Goal: Information Seeking & Learning: Understand process/instructions

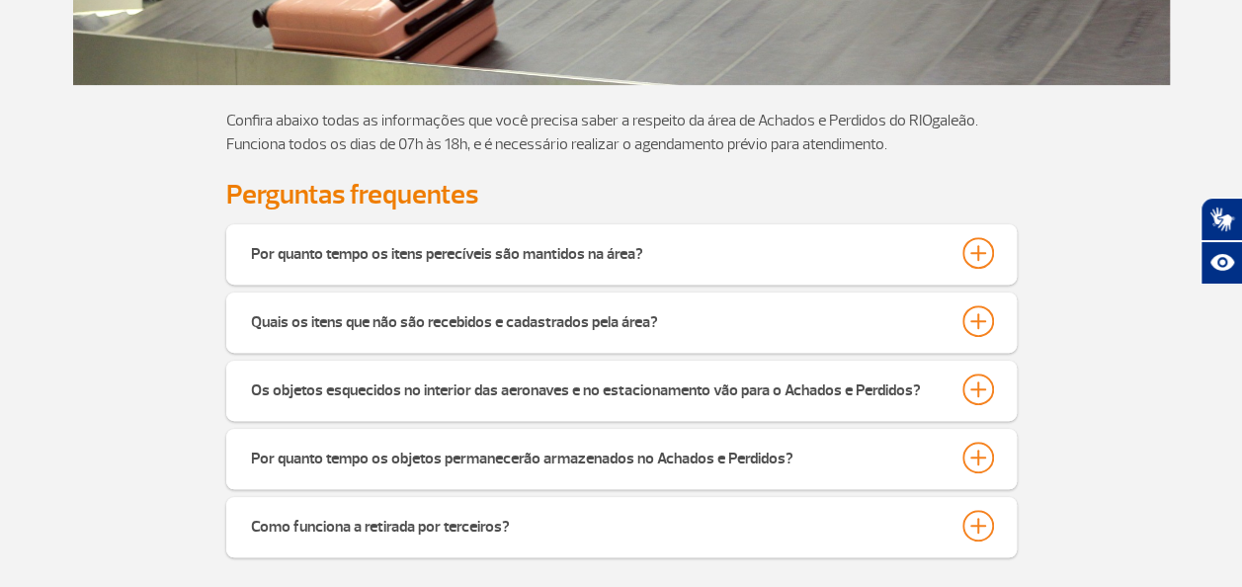
scroll to position [395, 0]
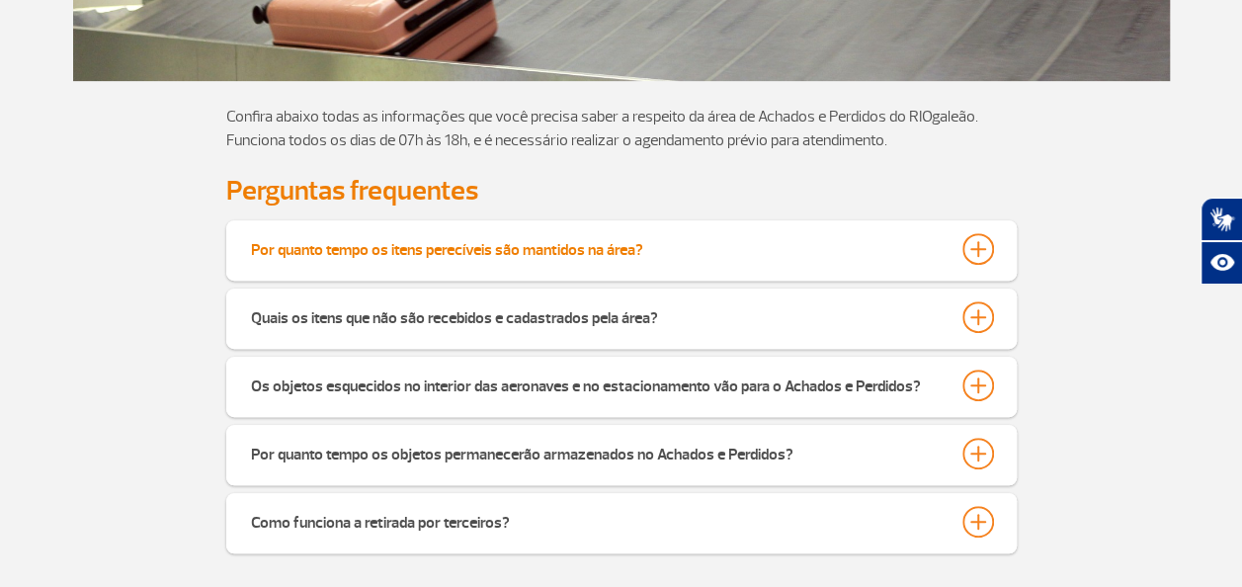
click at [975, 254] on div at bounding box center [979, 249] width 32 height 32
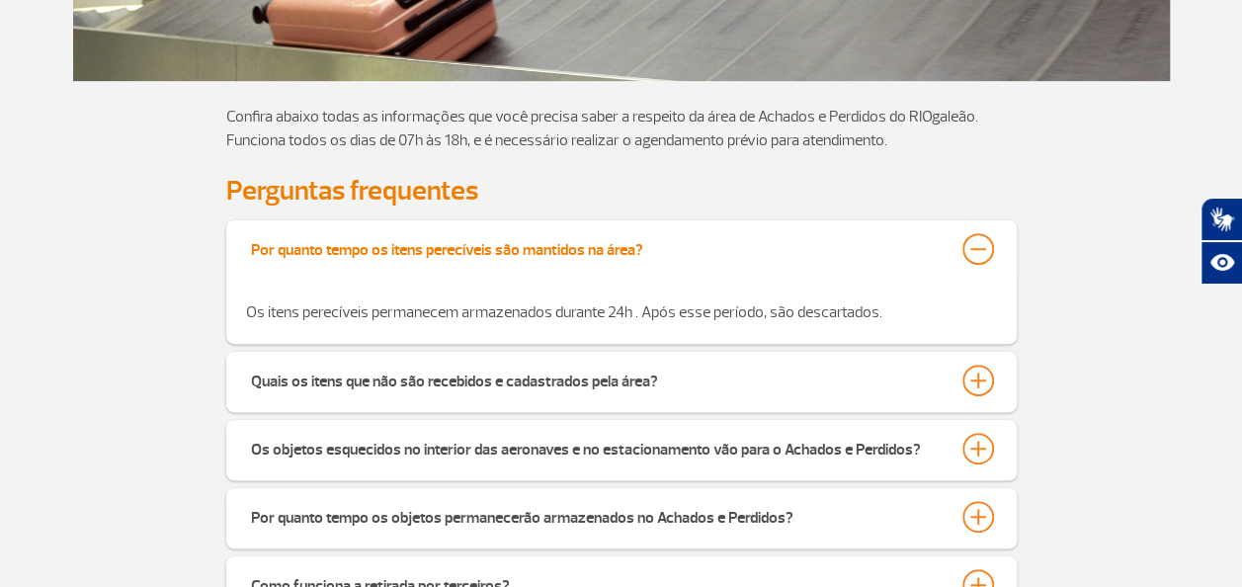
click at [979, 254] on div at bounding box center [979, 249] width 32 height 32
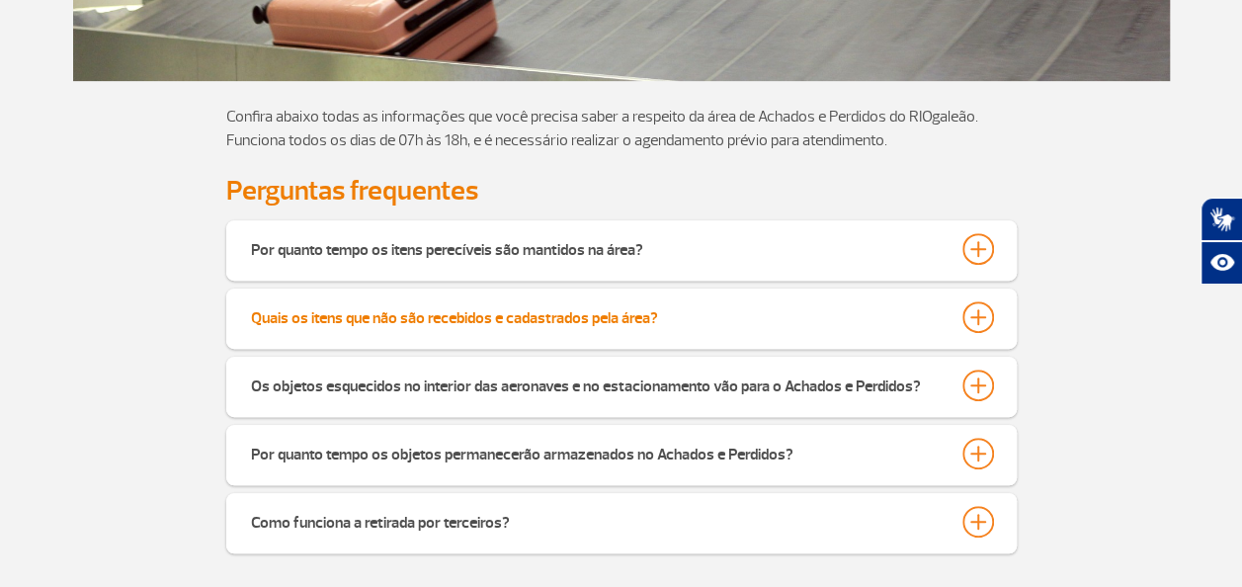
click at [982, 312] on div at bounding box center [979, 317] width 32 height 32
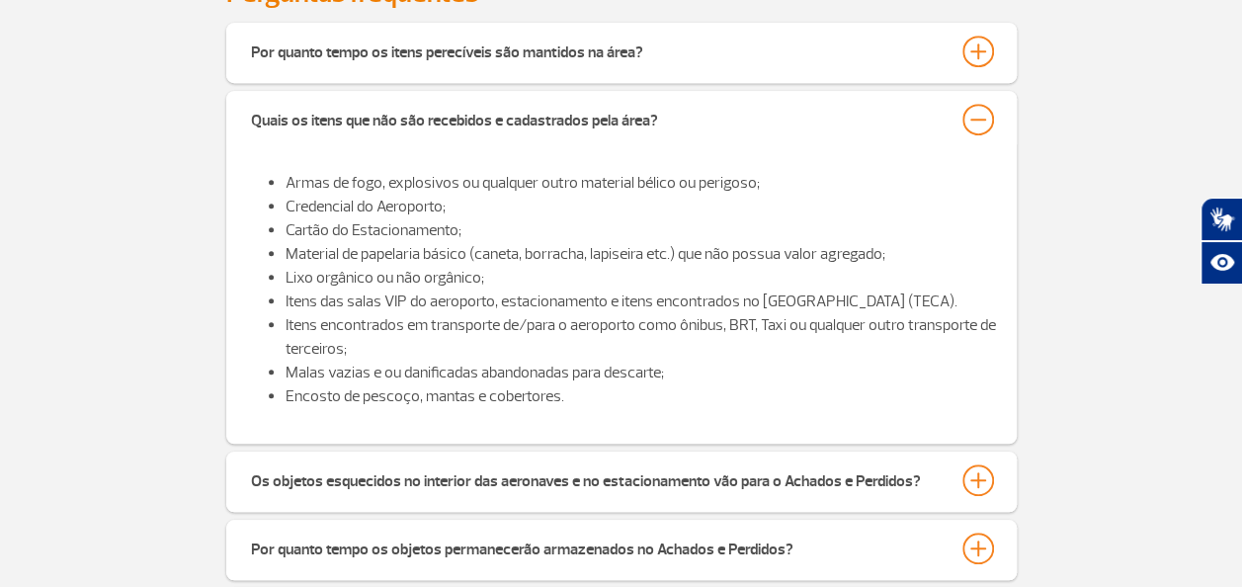
scroll to position [692, 0]
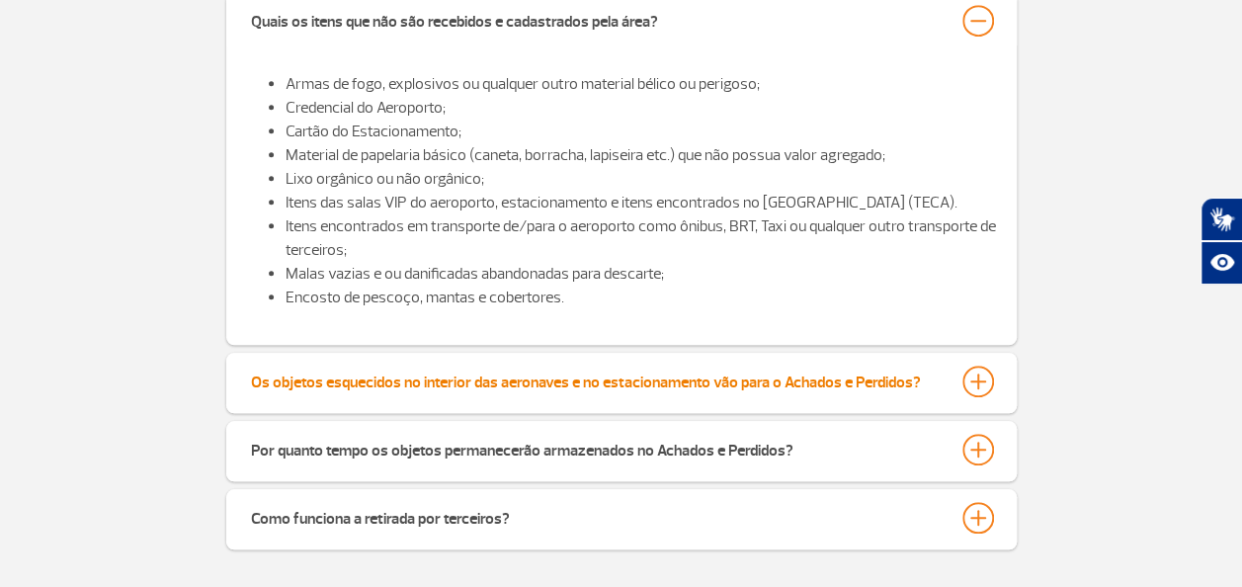
click at [965, 382] on div at bounding box center [979, 382] width 32 height 32
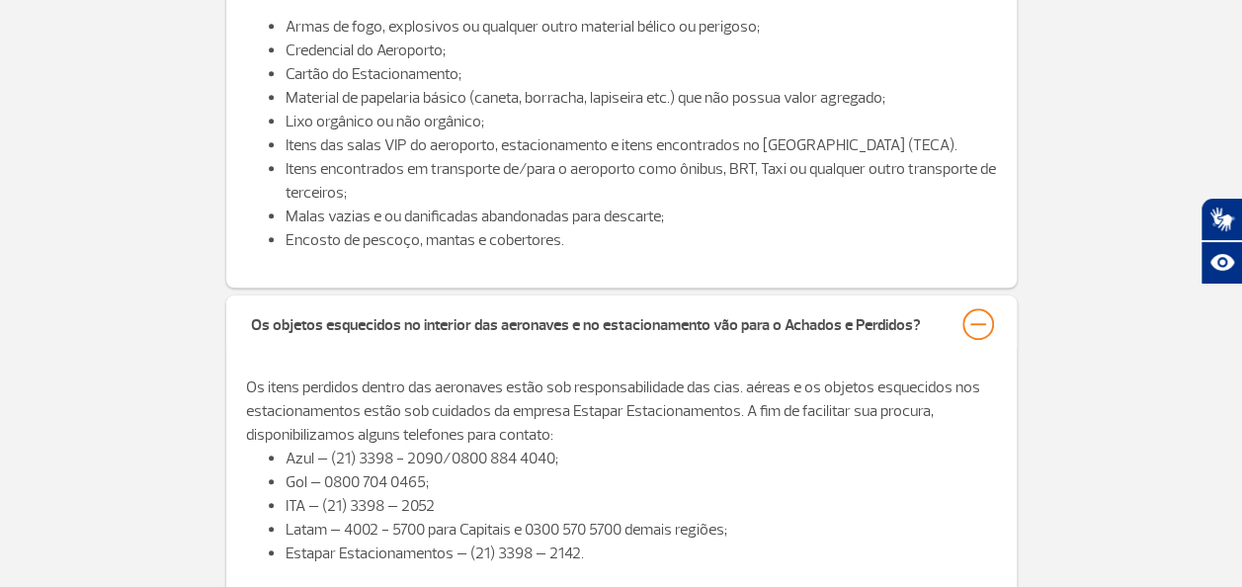
scroll to position [791, 0]
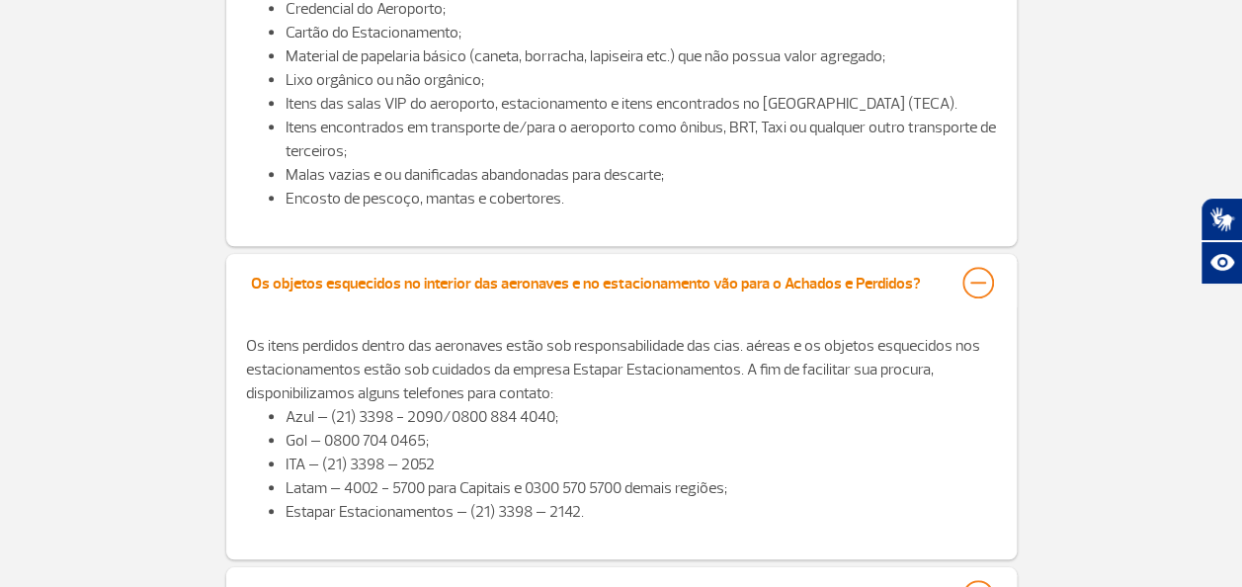
click at [971, 280] on div at bounding box center [979, 283] width 32 height 32
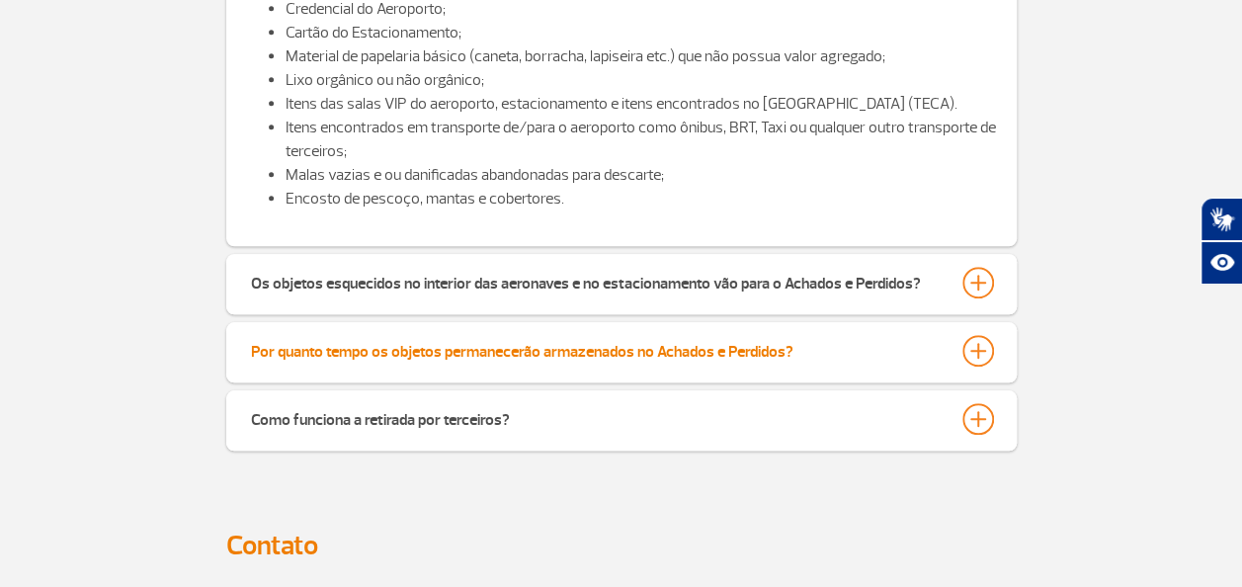
click at [971, 353] on div at bounding box center [979, 351] width 32 height 32
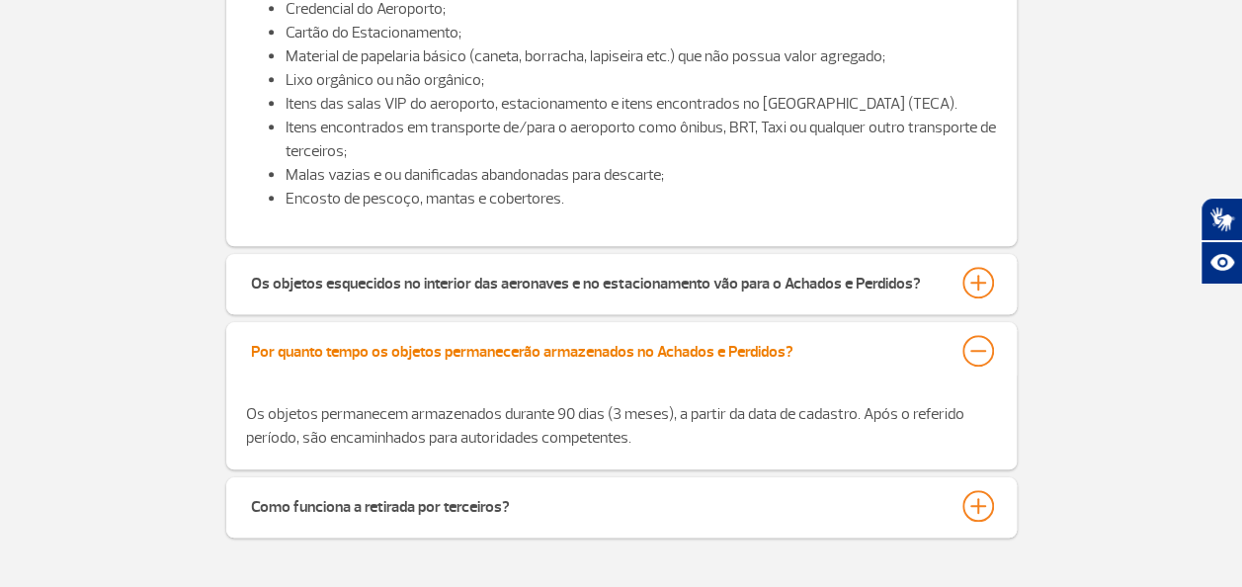
click at [973, 352] on div at bounding box center [979, 351] width 32 height 32
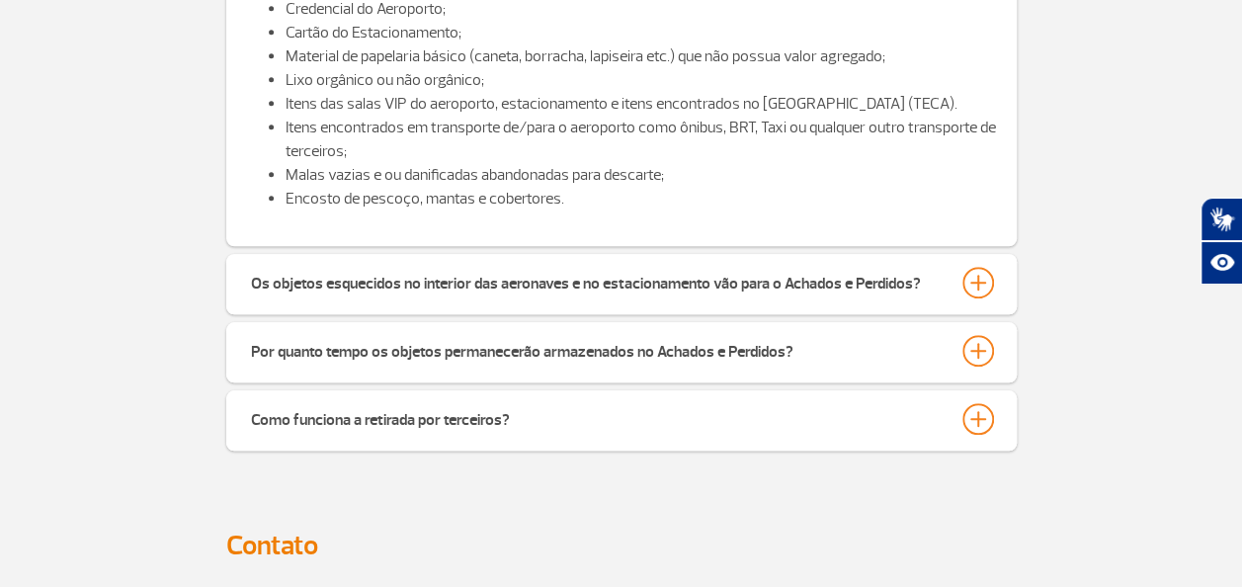
click at [977, 447] on div "Como funciona a retirada por terceiros?" at bounding box center [621, 420] width 791 height 60
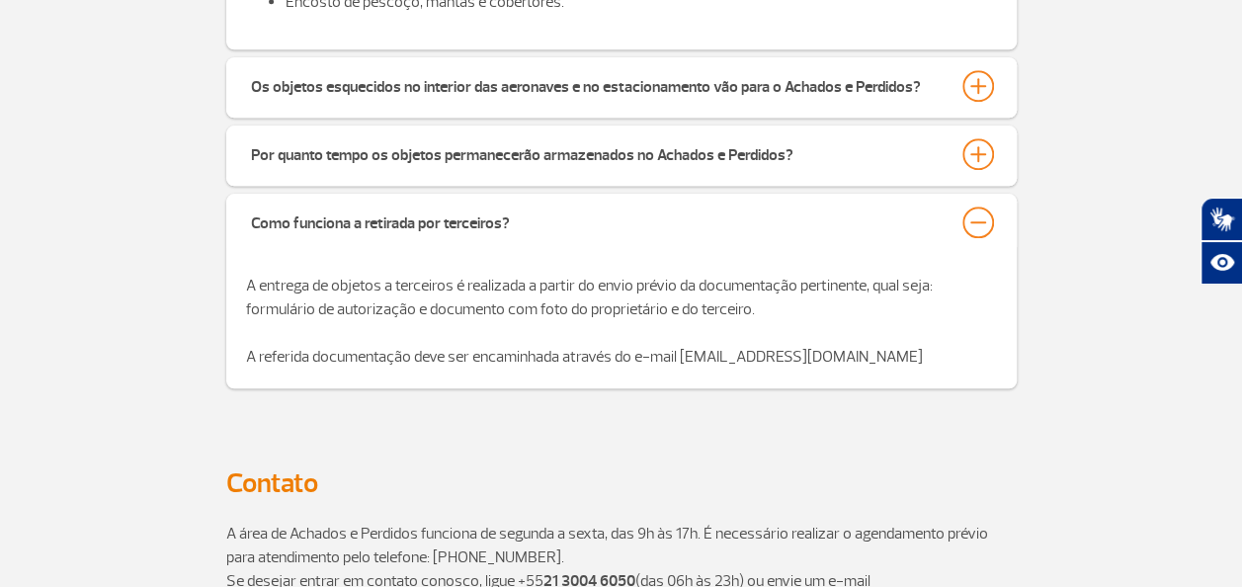
scroll to position [988, 0]
drag, startPoint x: 526, startPoint y: 293, endPoint x: 831, endPoint y: 312, distance: 306.1
click at [831, 312] on p "A entrega de objetos a terceiros é realizada a partir do envio prévio da docume…" at bounding box center [621, 320] width 751 height 95
drag, startPoint x: 831, startPoint y: 312, endPoint x: 767, endPoint y: 336, distance: 68.5
click at [767, 336] on p "A entrega de objetos a terceiros é realizada a partir do envio prévio da docume…" at bounding box center [621, 320] width 751 height 95
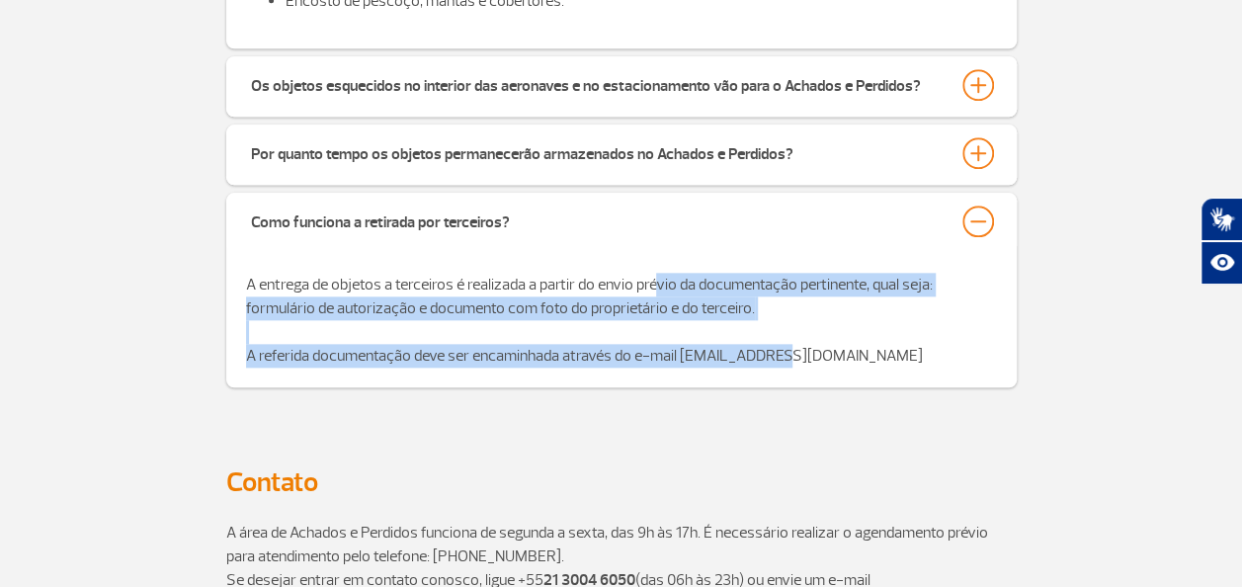
drag, startPoint x: 774, startPoint y: 372, endPoint x: 656, endPoint y: 270, distance: 155.6
click at [656, 270] on div "A entrega de objetos a terceiros é realizada a partir do envio prévio da docume…" at bounding box center [621, 320] width 791 height 134
drag, startPoint x: 656, startPoint y: 270, endPoint x: 758, endPoint y: 346, distance: 127.1
click at [758, 346] on p "A entrega de objetos a terceiros é realizada a partir do envio prévio da docume…" at bounding box center [621, 320] width 751 height 95
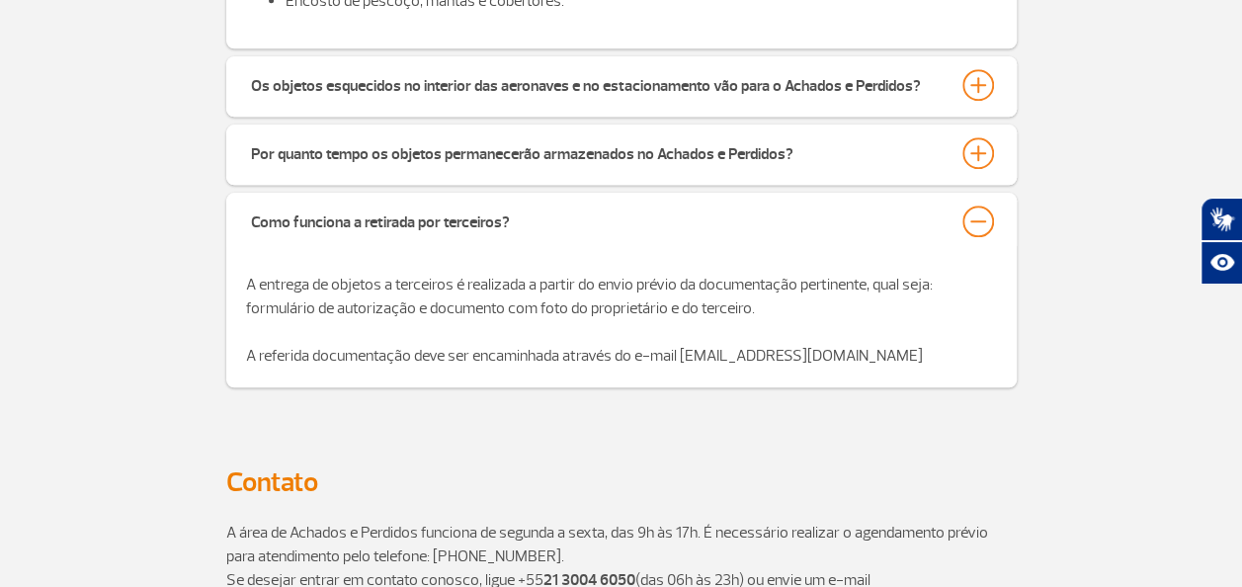
click at [859, 352] on p "A entrega de objetos a terceiros é realizada a partir do envio prévio da docume…" at bounding box center [621, 320] width 751 height 95
click at [974, 235] on div at bounding box center [979, 222] width 32 height 32
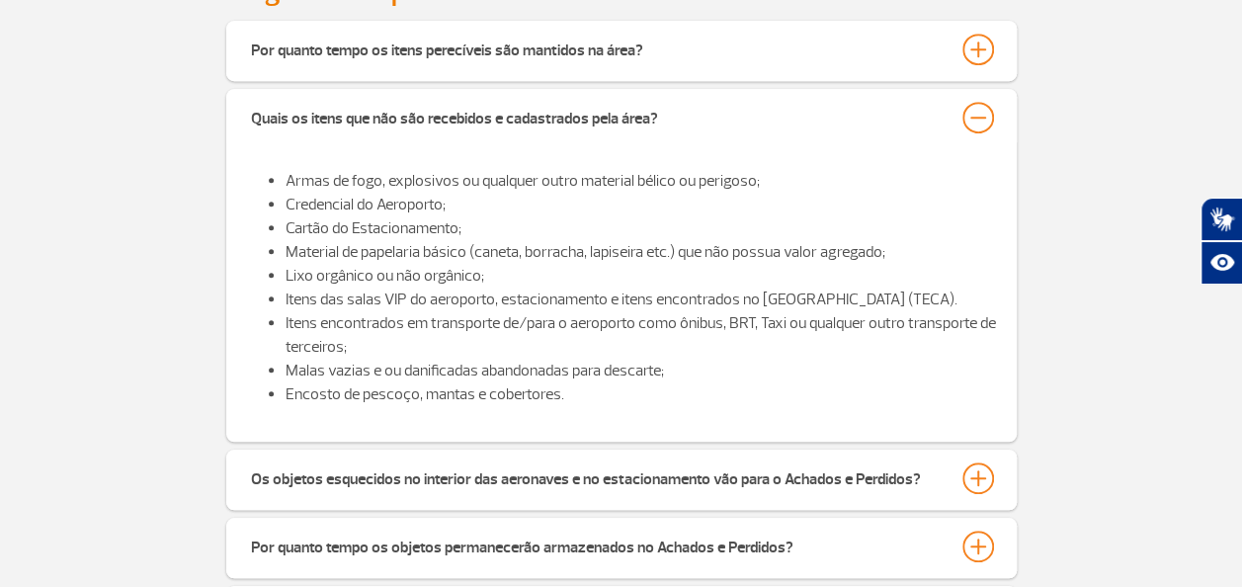
scroll to position [593, 0]
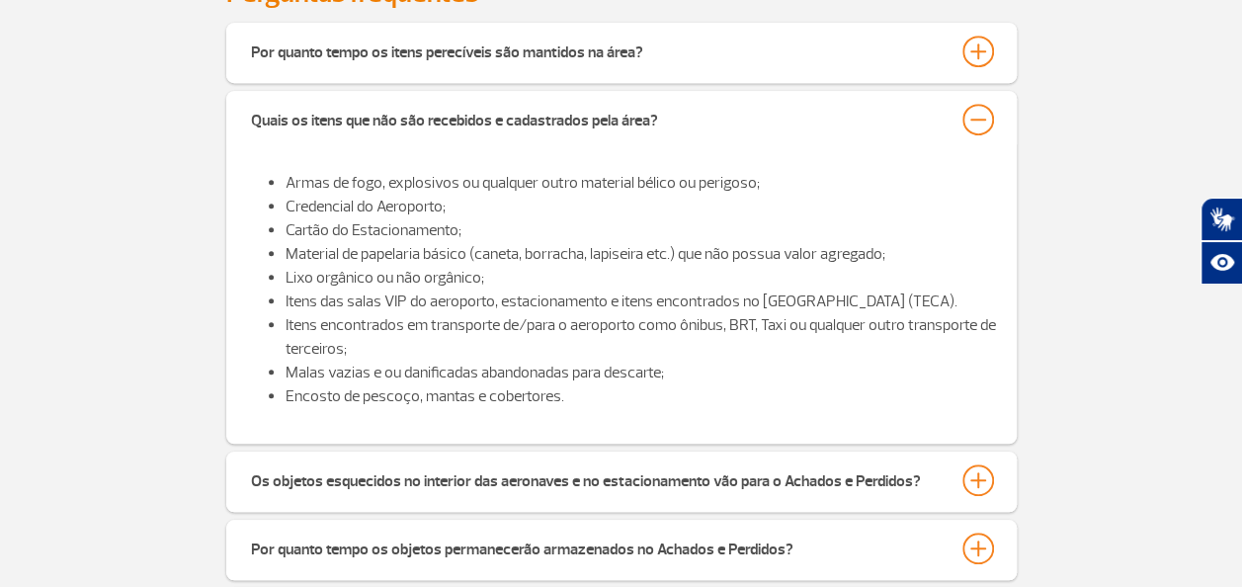
drag, startPoint x: 1211, startPoint y: 86, endPoint x: 1014, endPoint y: 154, distance: 208.2
click at [1205, 86] on div "Por quanto tempo os itens perecíveis são mantidos na área? Os itens perecíveis …" at bounding box center [621, 340] width 1242 height 634
